Goal: Transaction & Acquisition: Purchase product/service

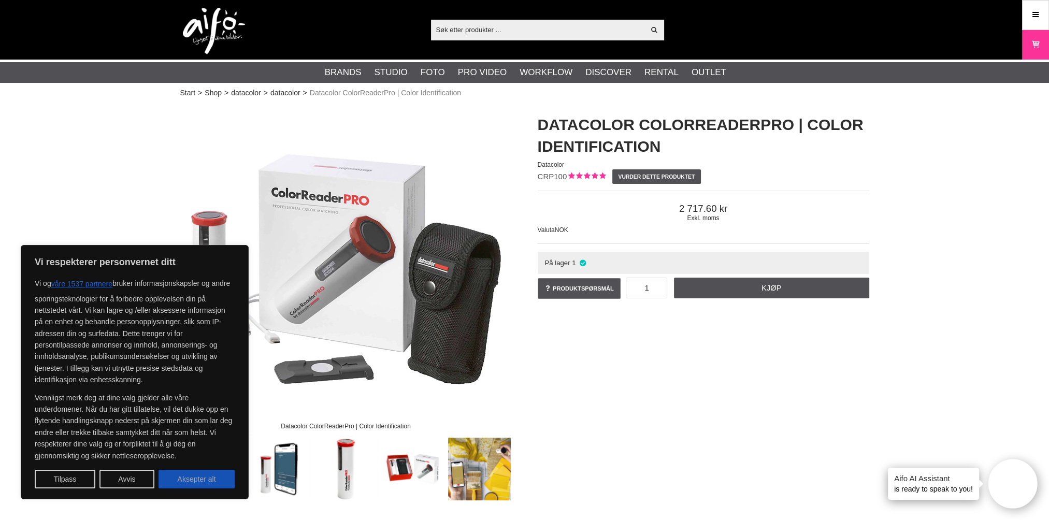
click at [205, 480] on button "Aksepter alt" at bounding box center [197, 479] width 76 height 19
checkbox input "true"
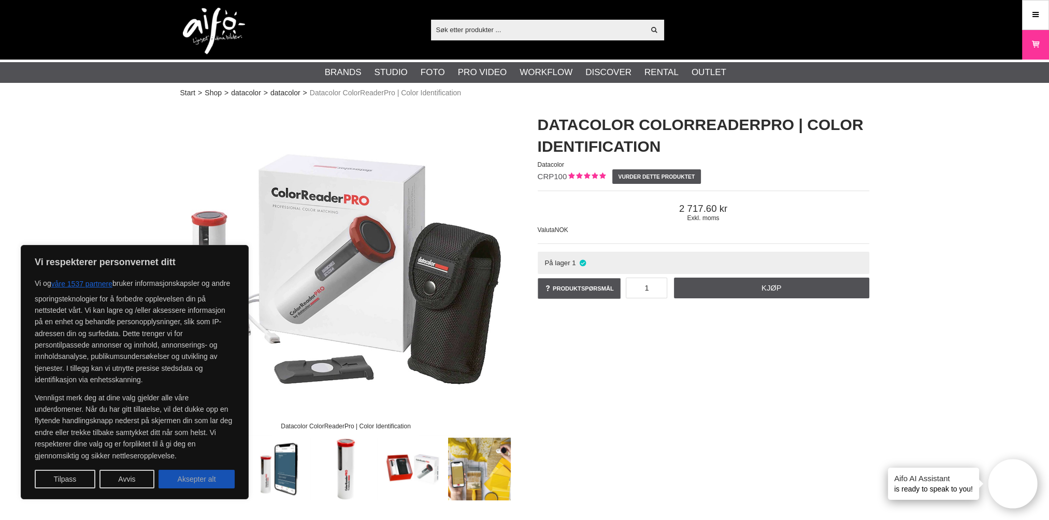
checkbox input "true"
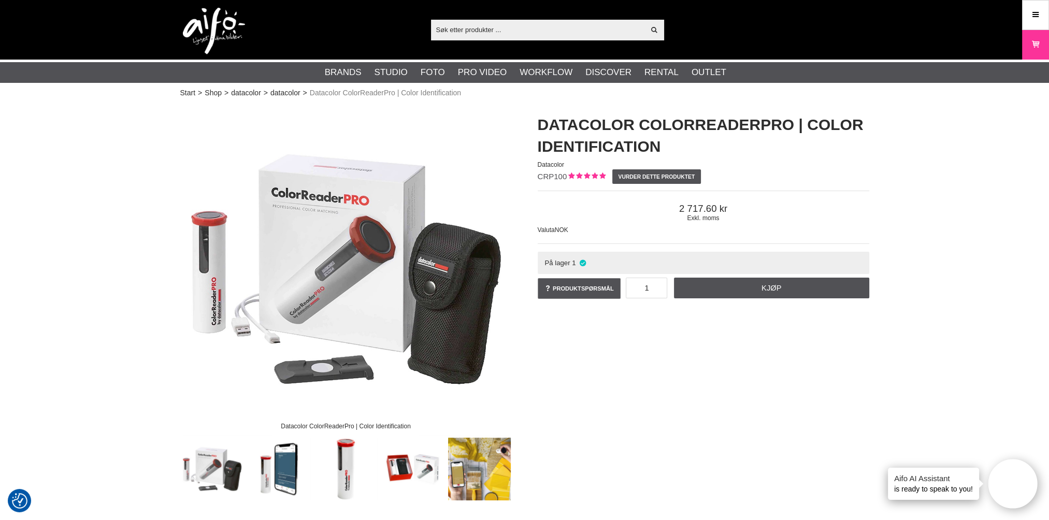
click at [480, 466] on img at bounding box center [479, 469] width 63 height 63
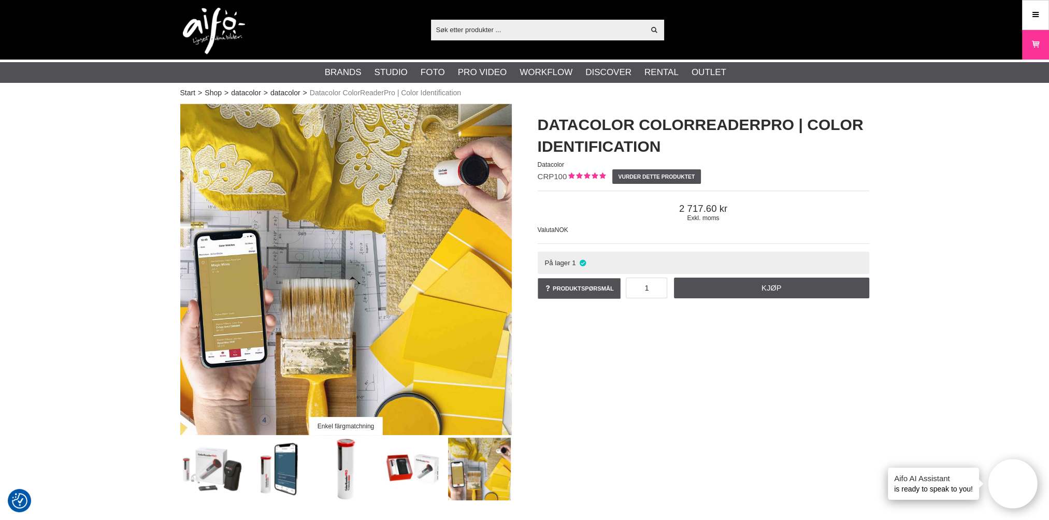
click at [406, 467] on img at bounding box center [412, 469] width 63 height 63
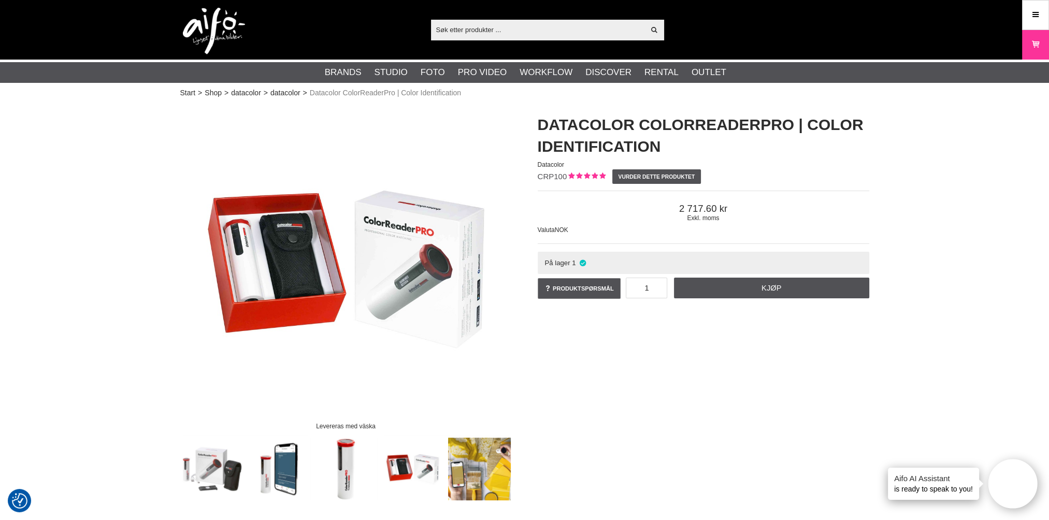
click at [350, 469] on img at bounding box center [346, 469] width 63 height 63
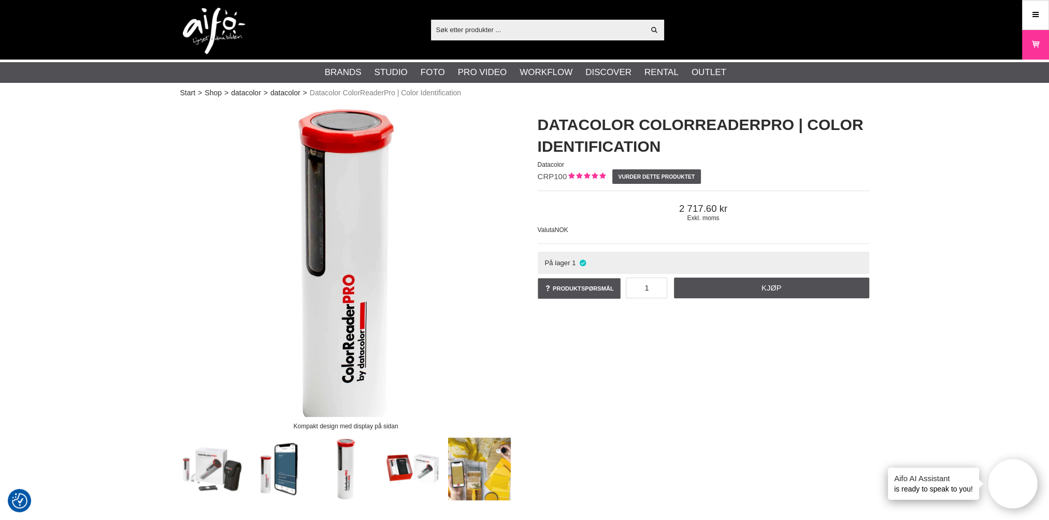
click at [280, 464] on img at bounding box center [279, 469] width 63 height 63
